Goal: Information Seeking & Learning: Learn about a topic

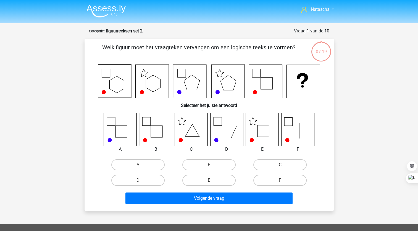
click at [210, 180] on input "E" at bounding box center [211, 182] width 4 height 4
radio input "true"
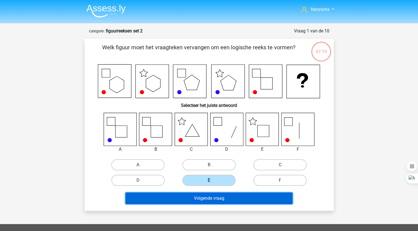
click at [195, 196] on button "Volgende vraag" at bounding box center [209, 198] width 167 height 12
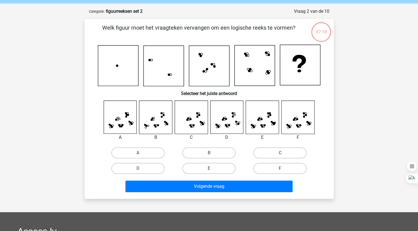
scroll to position [28, 0]
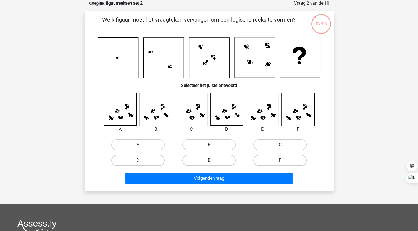
click at [279, 158] on label "F" at bounding box center [280, 160] width 53 height 11
click at [280, 160] on input "F" at bounding box center [282, 162] width 4 height 4
radio input "true"
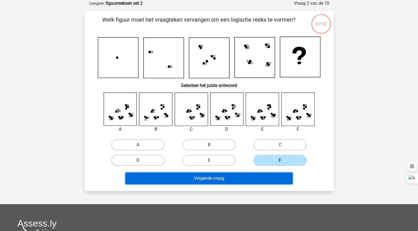
click at [231, 180] on button "Volgende vraag" at bounding box center [209, 178] width 167 height 12
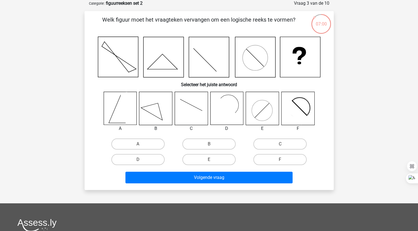
click at [301, 102] on icon at bounding box center [298, 108] width 33 height 33
click at [278, 159] on label "F" at bounding box center [280, 159] width 53 height 11
click at [280, 159] on input "F" at bounding box center [282, 161] width 4 height 4
radio input "true"
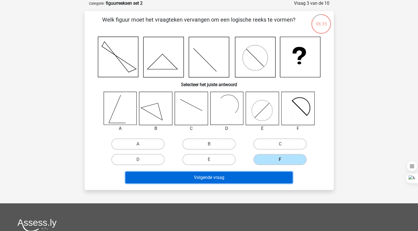
click at [248, 172] on button "Volgende vraag" at bounding box center [209, 177] width 167 height 12
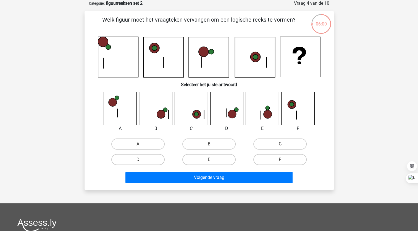
click at [139, 159] on input "D" at bounding box center [140, 161] width 4 height 4
radio input "true"
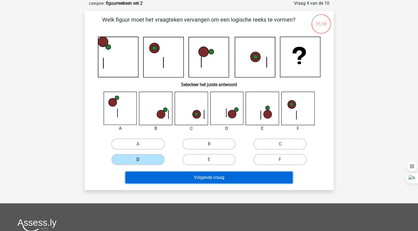
click at [147, 181] on button "Volgende vraag" at bounding box center [209, 177] width 167 height 12
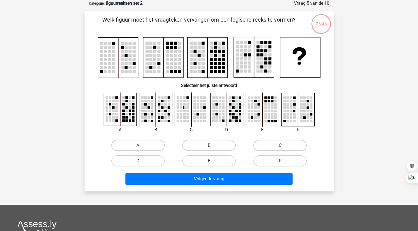
click at [281, 143] on label "C" at bounding box center [280, 145] width 53 height 11
click at [281, 145] on input "C" at bounding box center [282, 147] width 4 height 4
radio input "true"
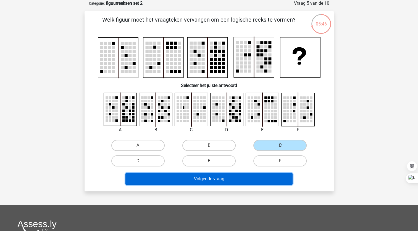
click at [198, 182] on button "Volgende vraag" at bounding box center [209, 179] width 167 height 12
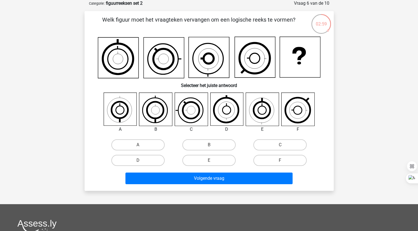
click at [140, 145] on input "A" at bounding box center [140, 147] width 4 height 4
radio input "true"
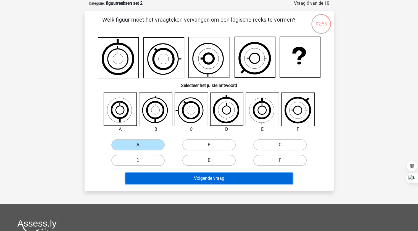
click at [173, 176] on button "Volgende vraag" at bounding box center [209, 178] width 167 height 12
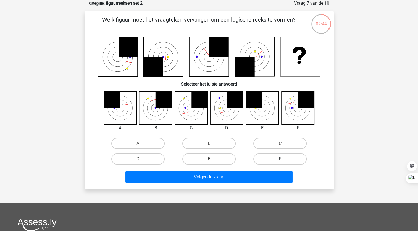
click at [277, 158] on label "F" at bounding box center [280, 158] width 53 height 11
click at [280, 159] on input "F" at bounding box center [282, 161] width 4 height 4
radio input "true"
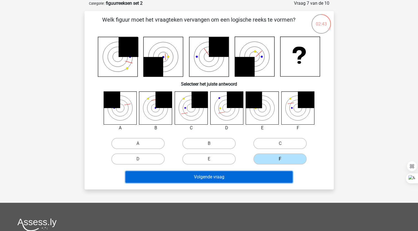
click at [253, 176] on button "Volgende vraag" at bounding box center [209, 177] width 167 height 12
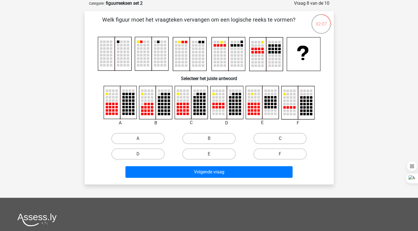
click at [272, 139] on label "C" at bounding box center [280, 138] width 53 height 11
click at [280, 139] on input "C" at bounding box center [282, 140] width 4 height 4
radio input "true"
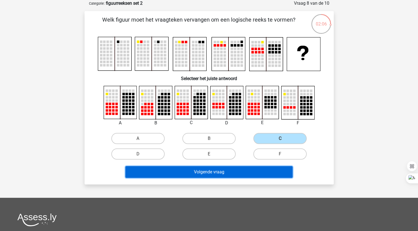
click at [220, 171] on button "Volgende vraag" at bounding box center [209, 172] width 167 height 12
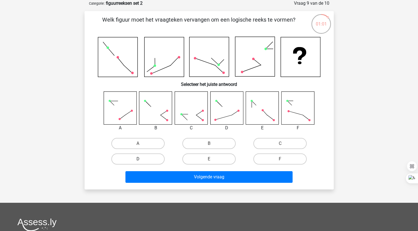
click at [151, 158] on label "D" at bounding box center [137, 158] width 53 height 11
click at [142, 159] on input "D" at bounding box center [140, 161] width 4 height 4
radio input "true"
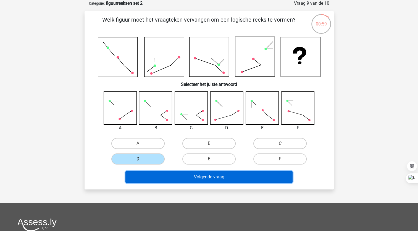
click at [182, 178] on button "Volgende vraag" at bounding box center [209, 177] width 167 height 12
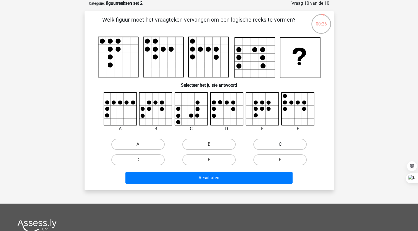
click at [280, 143] on label "C" at bounding box center [280, 144] width 53 height 11
click at [280, 144] on input "C" at bounding box center [282, 146] width 4 height 4
radio input "true"
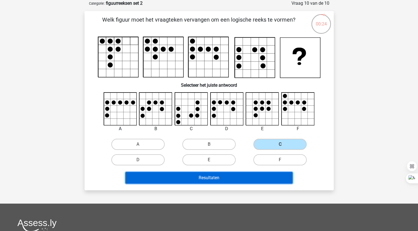
click at [221, 175] on button "Resultaten" at bounding box center [209, 178] width 167 height 12
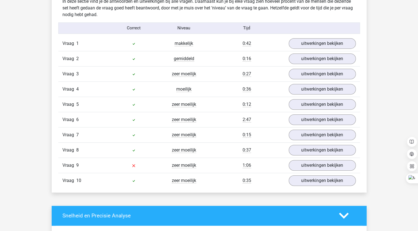
scroll to position [347, 0]
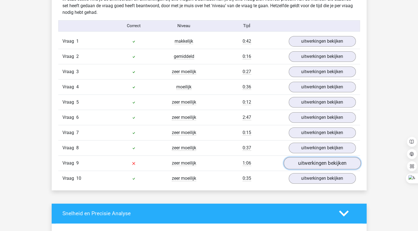
click at [306, 163] on link "uitwerkingen bekijken" at bounding box center [322, 163] width 77 height 12
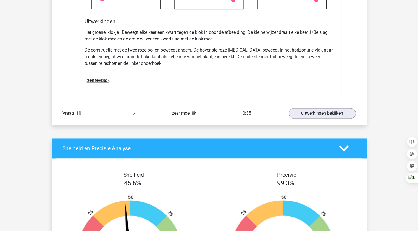
scroll to position [747, 0]
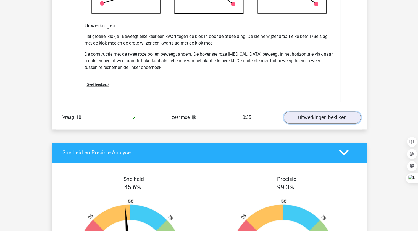
click at [328, 117] on link "uitwerkingen bekijken" at bounding box center [322, 117] width 77 height 12
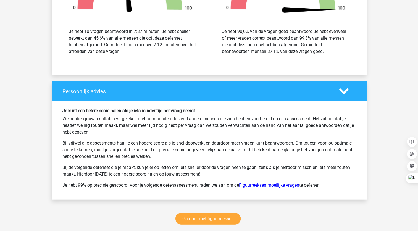
scroll to position [1349, 0]
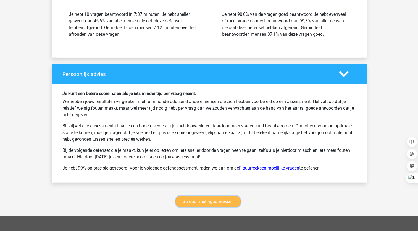
click at [195, 197] on link "Ga door met figuurreeksen" at bounding box center [208, 202] width 65 height 12
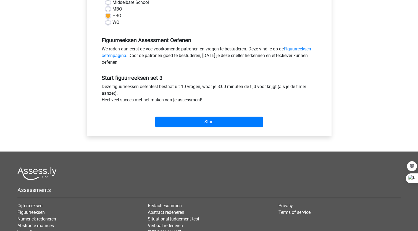
scroll to position [140, 0]
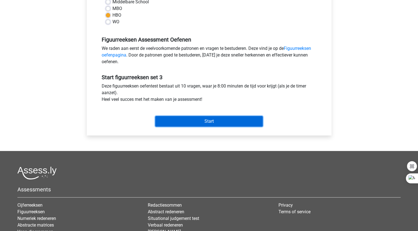
click at [207, 121] on input "Start" at bounding box center [209, 121] width 108 height 11
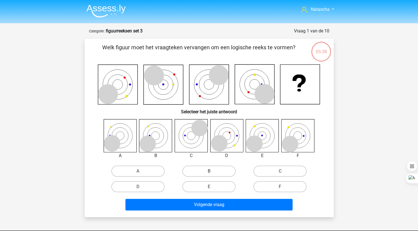
click at [198, 169] on label "B" at bounding box center [209, 170] width 53 height 11
click at [209, 171] on input "B" at bounding box center [211, 173] width 4 height 4
radio input "true"
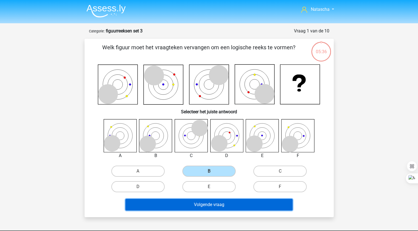
click at [199, 201] on button "Volgende vraag" at bounding box center [209, 205] width 167 height 12
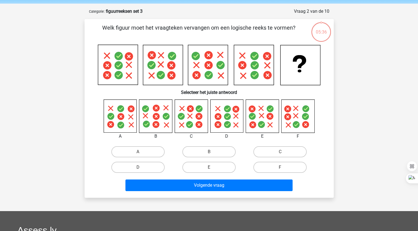
scroll to position [28, 0]
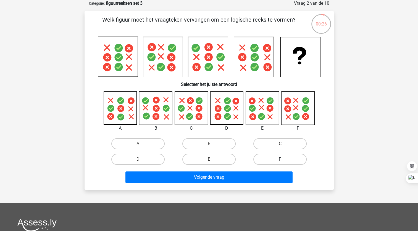
click at [276, 154] on label "F" at bounding box center [280, 159] width 53 height 11
click at [280, 159] on input "F" at bounding box center [282, 161] width 4 height 4
radio input "true"
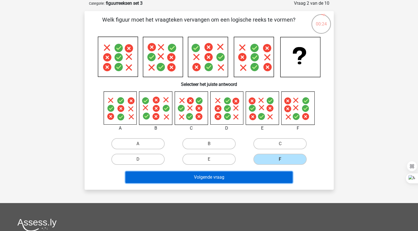
click at [232, 181] on button "Volgende vraag" at bounding box center [209, 177] width 167 height 12
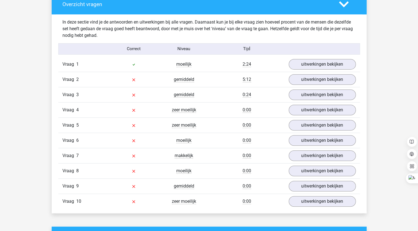
scroll to position [333, 0]
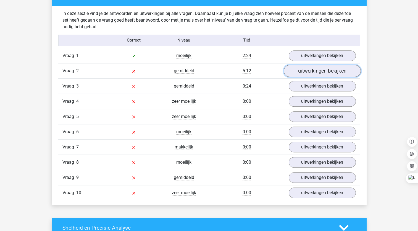
click at [329, 68] on link "uitwerkingen bekijken" at bounding box center [322, 71] width 77 height 12
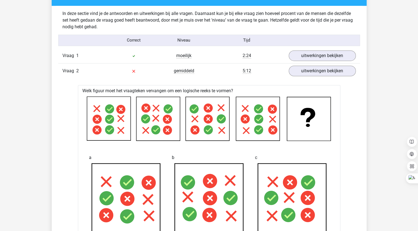
drag, startPoint x: 418, startPoint y: 78, endPoint x: 419, endPoint y: 95, distance: 17.2
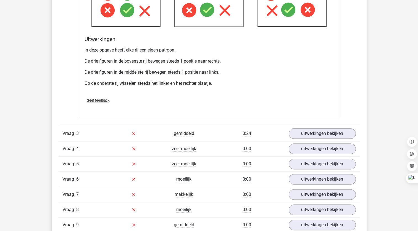
scroll to position [628, 0]
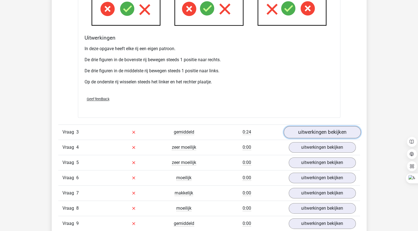
click at [317, 134] on link "uitwerkingen bekijken" at bounding box center [322, 132] width 77 height 12
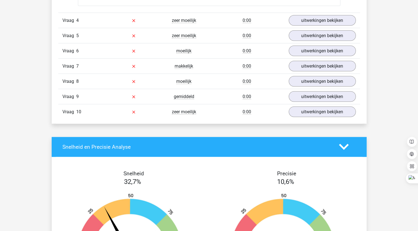
scroll to position [1060, 0]
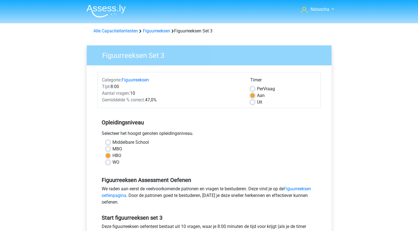
scroll to position [140, 0]
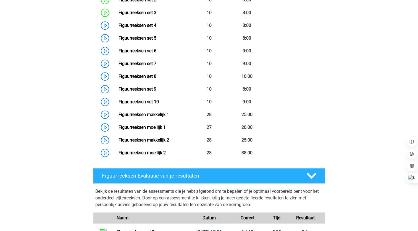
scroll to position [314, 0]
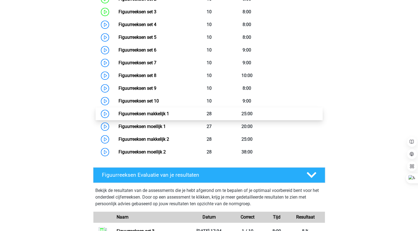
click at [160, 111] on link "Figuurreeksen makkelijk 1" at bounding box center [144, 113] width 51 height 5
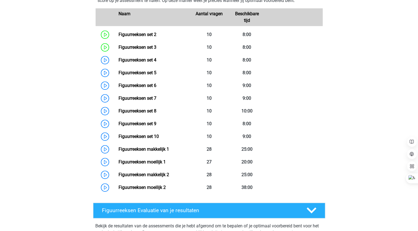
scroll to position [278, 0]
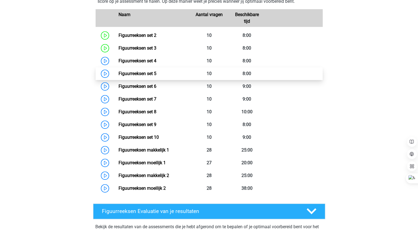
click at [147, 76] on link "Figuurreeksen set 5" at bounding box center [138, 73] width 38 height 5
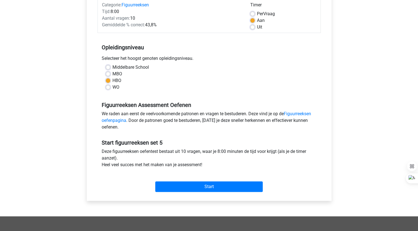
scroll to position [74, 0]
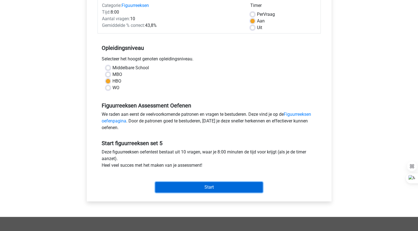
click at [206, 188] on input "Start" at bounding box center [209, 187] width 108 height 11
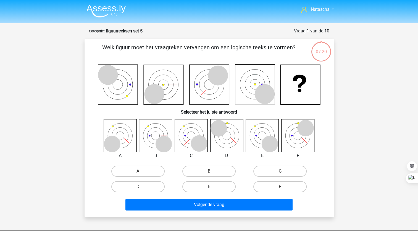
click at [223, 125] on icon at bounding box center [218, 128] width 17 height 17
click at [147, 184] on label "D" at bounding box center [137, 186] width 53 height 11
click at [142, 186] on input "D" at bounding box center [140, 188] width 4 height 4
radio input "true"
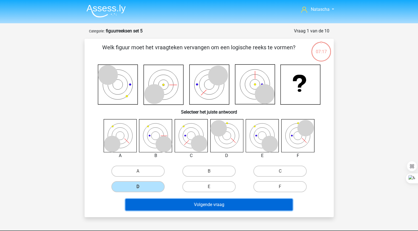
click at [175, 204] on button "Volgende vraag" at bounding box center [209, 205] width 167 height 12
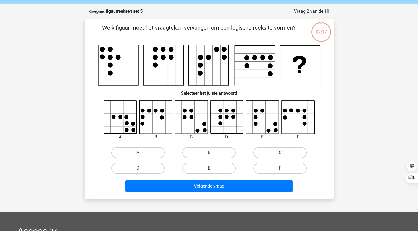
scroll to position [28, 0]
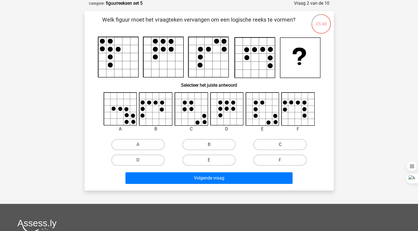
click at [269, 142] on label "C" at bounding box center [280, 144] width 53 height 11
click at [280, 144] on input "C" at bounding box center [282, 146] width 4 height 4
radio input "true"
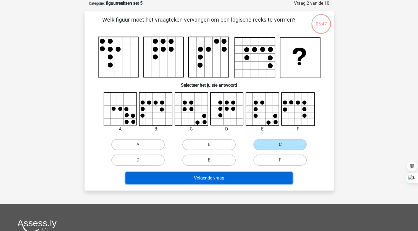
click at [261, 173] on button "Volgende vraag" at bounding box center [209, 178] width 167 height 12
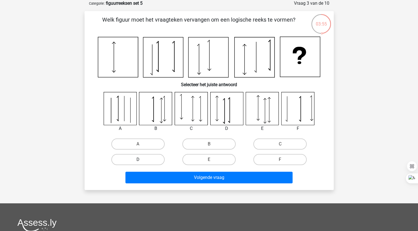
click at [159, 160] on label "D" at bounding box center [137, 159] width 53 height 11
click at [142, 160] on input "D" at bounding box center [140, 161] width 4 height 4
radio input "true"
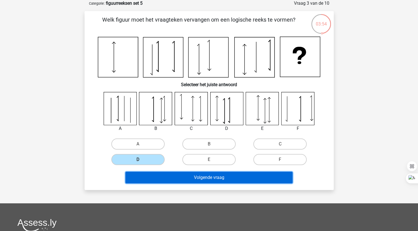
click at [170, 176] on button "Volgende vraag" at bounding box center [209, 177] width 167 height 12
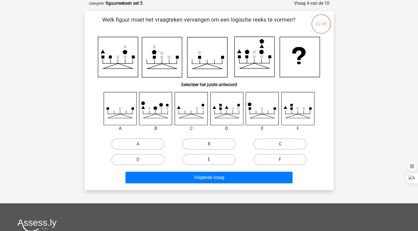
click at [291, 156] on label "F" at bounding box center [280, 159] width 53 height 11
click at [284, 159] on input "F" at bounding box center [282, 161] width 4 height 4
radio input "true"
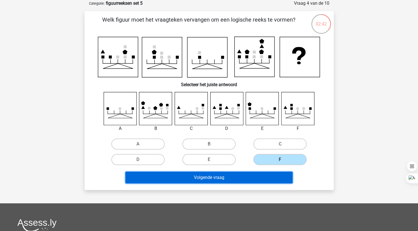
click at [262, 174] on button "Volgende vraag" at bounding box center [209, 177] width 167 height 12
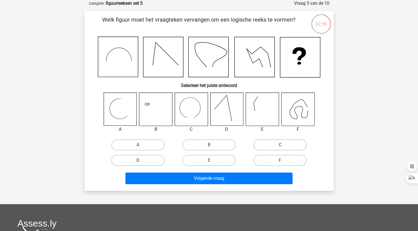
click at [272, 86] on h6 "Selecteer het juiste antwoord" at bounding box center [209, 83] width 232 height 10
click at [127, 149] on label "A" at bounding box center [137, 144] width 53 height 11
click at [138, 148] on input "A" at bounding box center [140, 147] width 4 height 4
radio input "true"
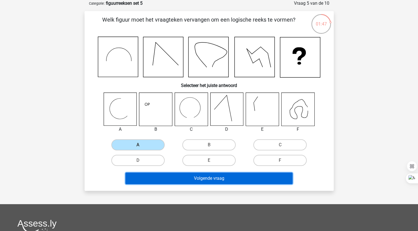
click at [159, 175] on button "Volgende vraag" at bounding box center [209, 178] width 167 height 12
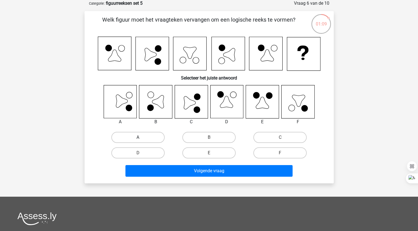
click at [137, 135] on label "A" at bounding box center [137, 137] width 53 height 11
click at [138, 137] on input "A" at bounding box center [140, 139] width 4 height 4
radio input "true"
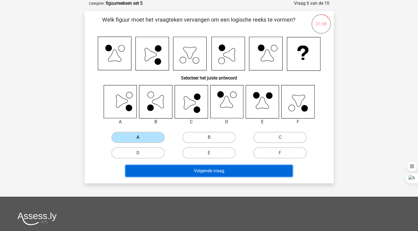
click at [158, 168] on button "Volgende vraag" at bounding box center [209, 171] width 167 height 12
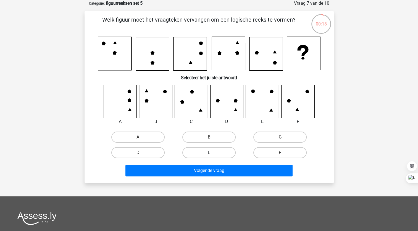
click at [215, 153] on label "E" at bounding box center [209, 152] width 53 height 11
click at [213, 153] on input "E" at bounding box center [211, 154] width 4 height 4
radio input "true"
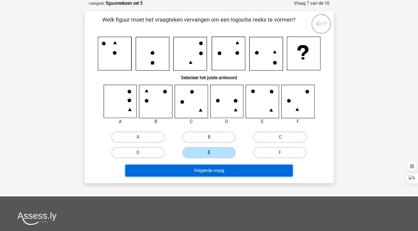
click at [229, 171] on button "Volgende vraag" at bounding box center [209, 171] width 167 height 12
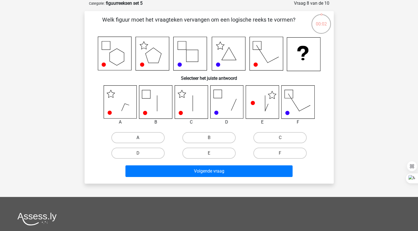
click at [126, 134] on label "A" at bounding box center [137, 137] width 53 height 11
click at [138, 137] on input "A" at bounding box center [140, 139] width 4 height 4
radio input "true"
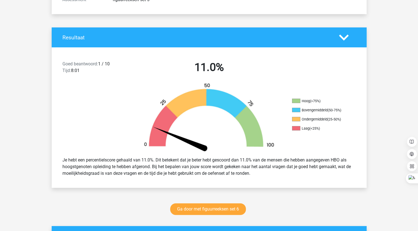
scroll to position [95, 0]
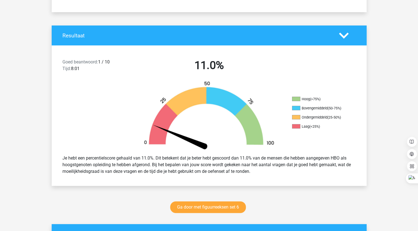
click at [341, 37] on icon at bounding box center [344, 36] width 10 height 10
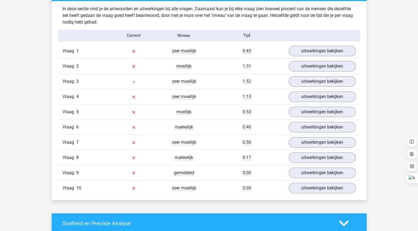
scroll to position [196, 0]
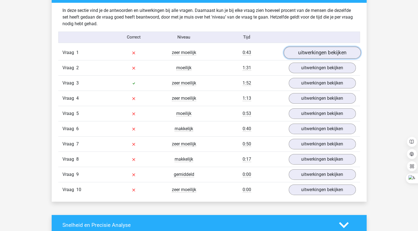
click at [301, 53] on link "uitwerkingen bekijken" at bounding box center [322, 53] width 77 height 12
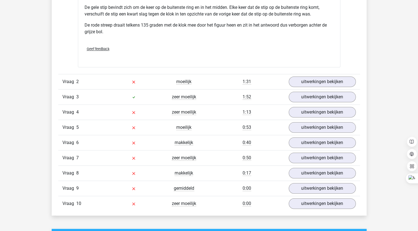
scroll to position [559, 0]
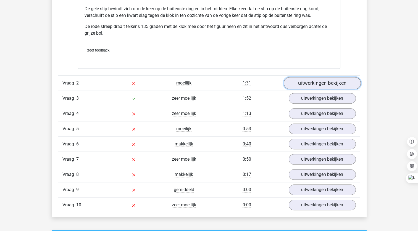
click at [315, 86] on link "uitwerkingen bekijken" at bounding box center [322, 83] width 77 height 12
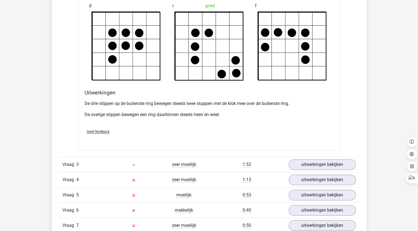
scroll to position [818, 0]
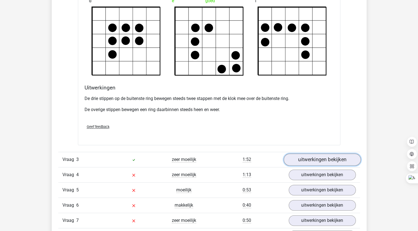
click at [329, 161] on link "uitwerkingen bekijken" at bounding box center [322, 160] width 77 height 12
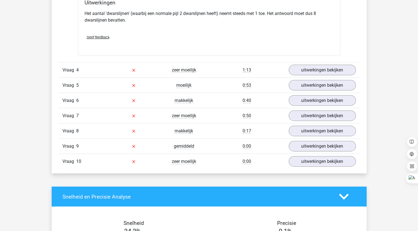
scroll to position [1236, 0]
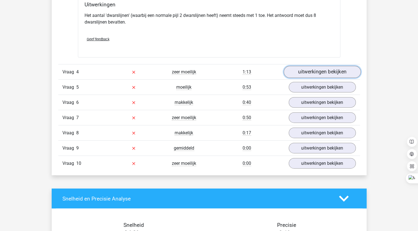
click at [325, 74] on link "uitwerkingen bekijken" at bounding box center [322, 72] width 77 height 12
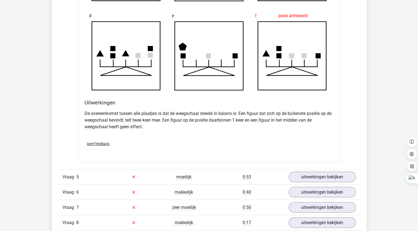
scroll to position [1467, 0]
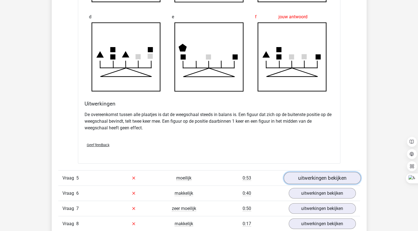
click at [324, 176] on link "uitwerkingen bekijken" at bounding box center [322, 178] width 77 height 12
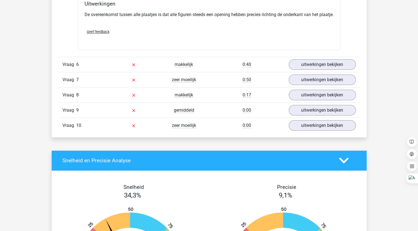
scroll to position [1918, 0]
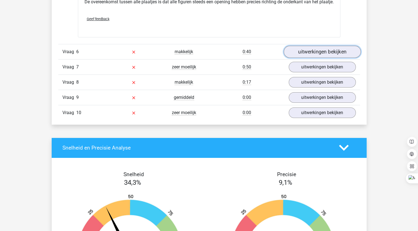
click at [323, 58] on link "uitwerkingen bekijken" at bounding box center [322, 52] width 77 height 12
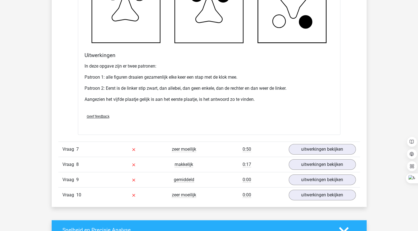
scroll to position [2181, 0]
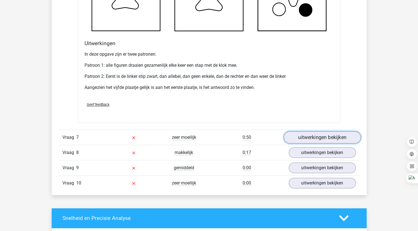
click at [343, 142] on link "uitwerkingen bekijken" at bounding box center [322, 137] width 77 height 12
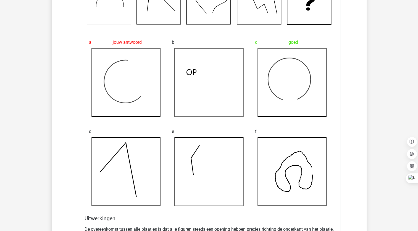
scroll to position [1550, 0]
